Goal: Information Seeking & Learning: Learn about a topic

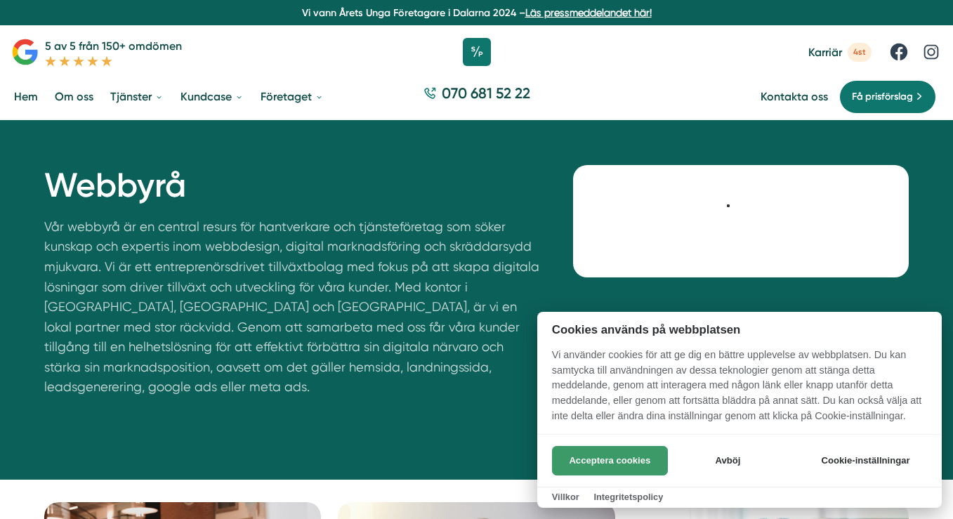
click at [573, 453] on button "Acceptera cookies" at bounding box center [610, 460] width 116 height 29
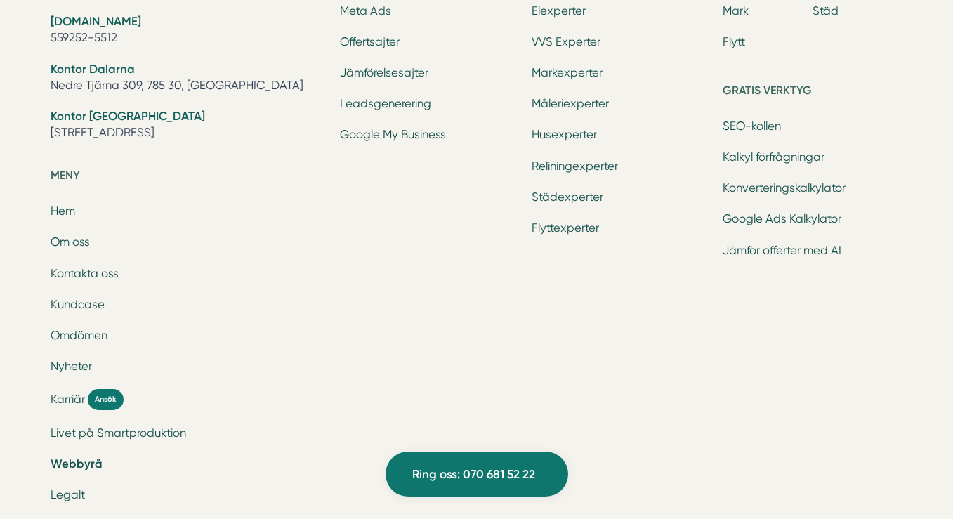
scroll to position [2234, 0]
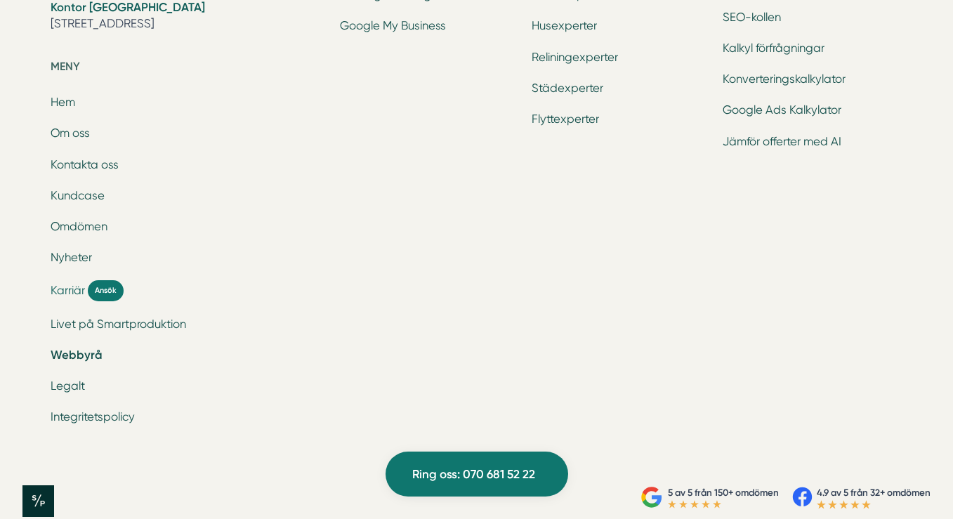
click at [72, 282] on span "Karriär" at bounding box center [68, 290] width 34 height 16
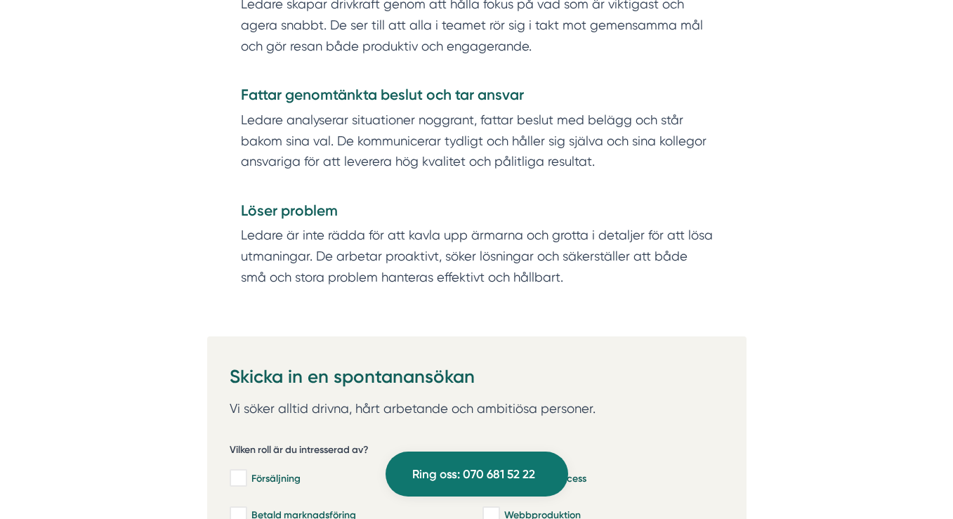
scroll to position [3039, 0]
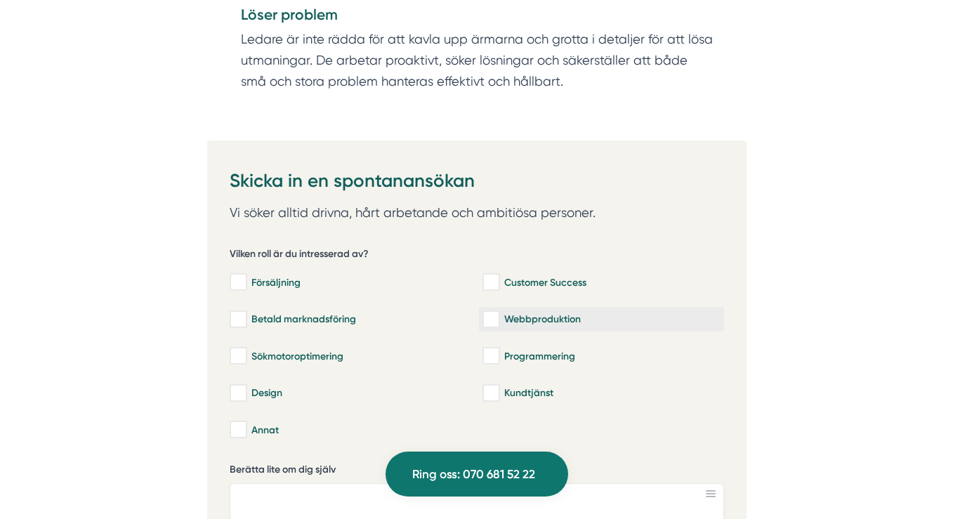
click at [497, 312] on input "Webbproduktion" at bounding box center [490, 319] width 16 height 14
checkbox input "true"
click at [252, 386] on div "Design" at bounding box center [349, 393] width 238 height 14
click at [246, 386] on input "Design" at bounding box center [238, 393] width 16 height 14
checkbox input "true"
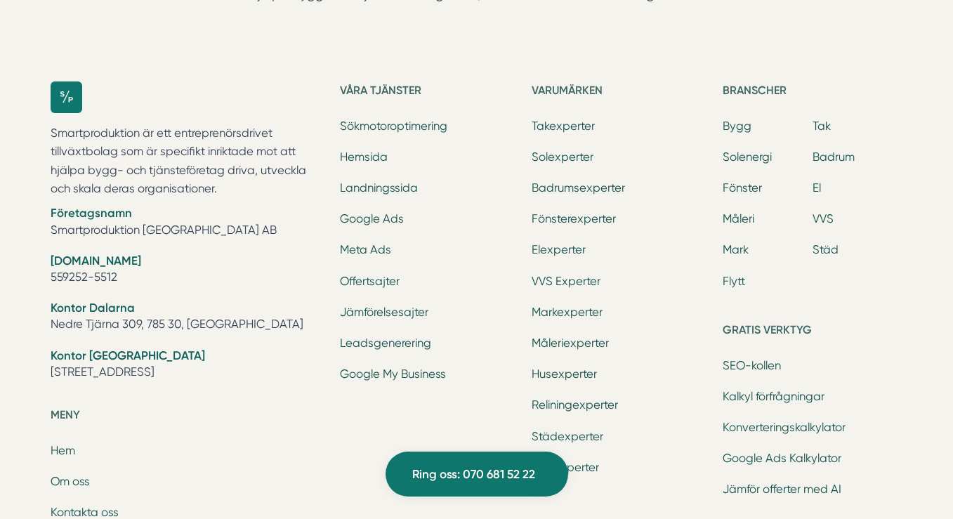
scroll to position [5770, 0]
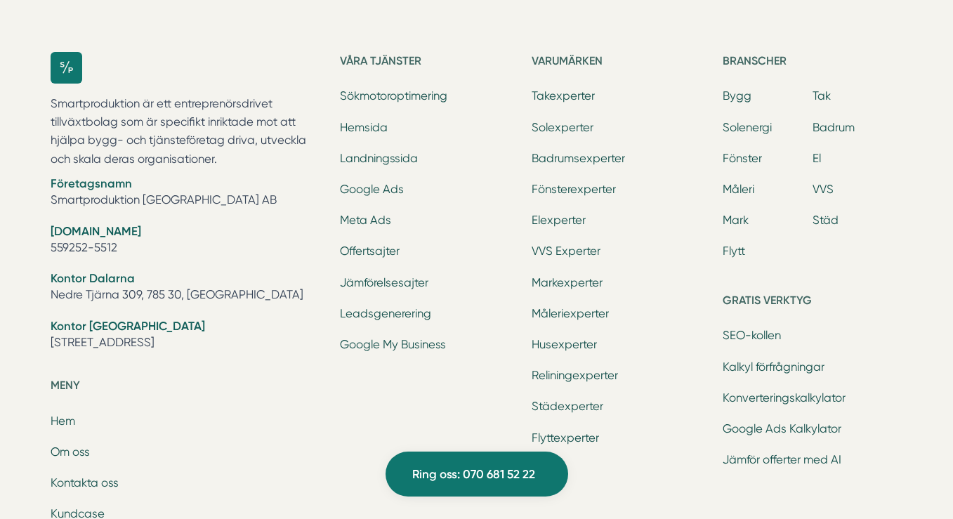
scroll to position [6866, 0]
